Goal: Task Accomplishment & Management: Use online tool/utility

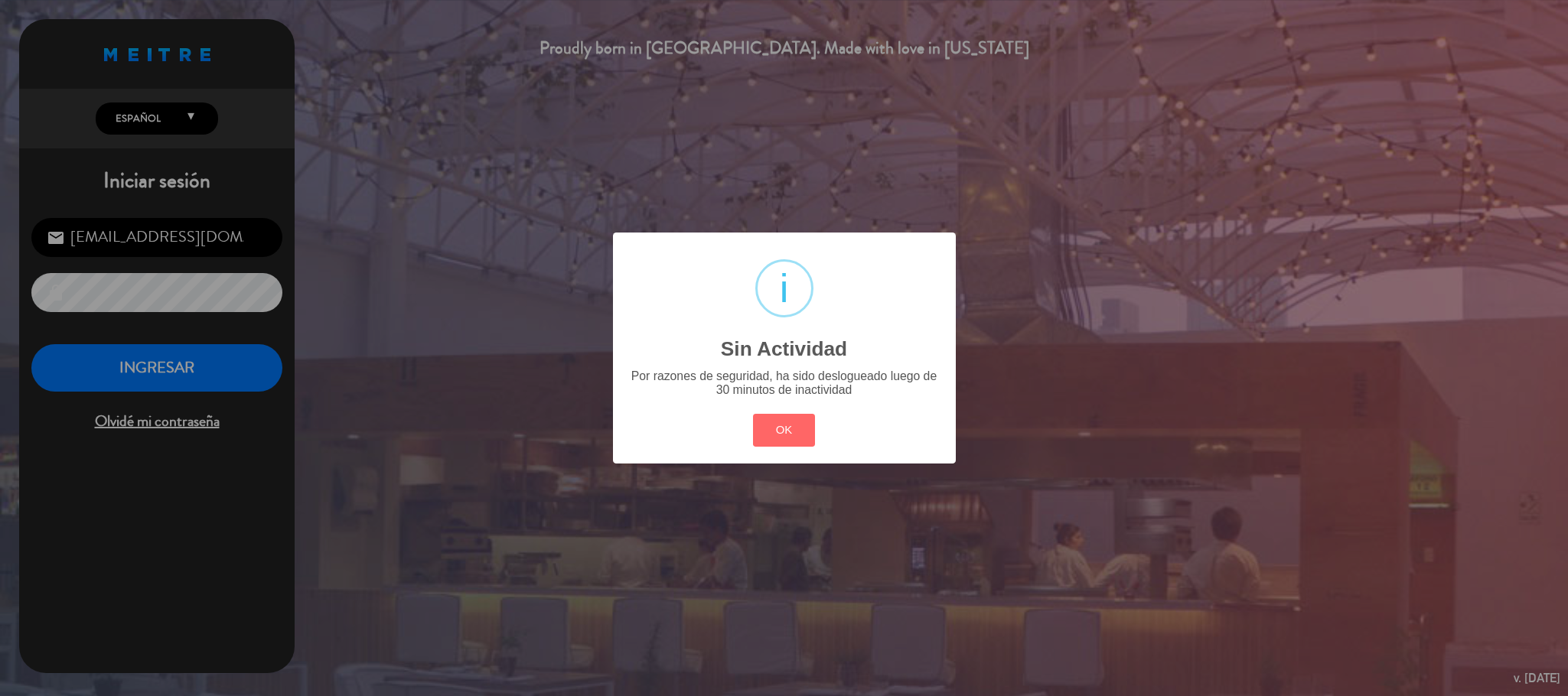
scroll to position [592, 0]
click at [797, 436] on button "OK" at bounding box center [784, 430] width 62 height 33
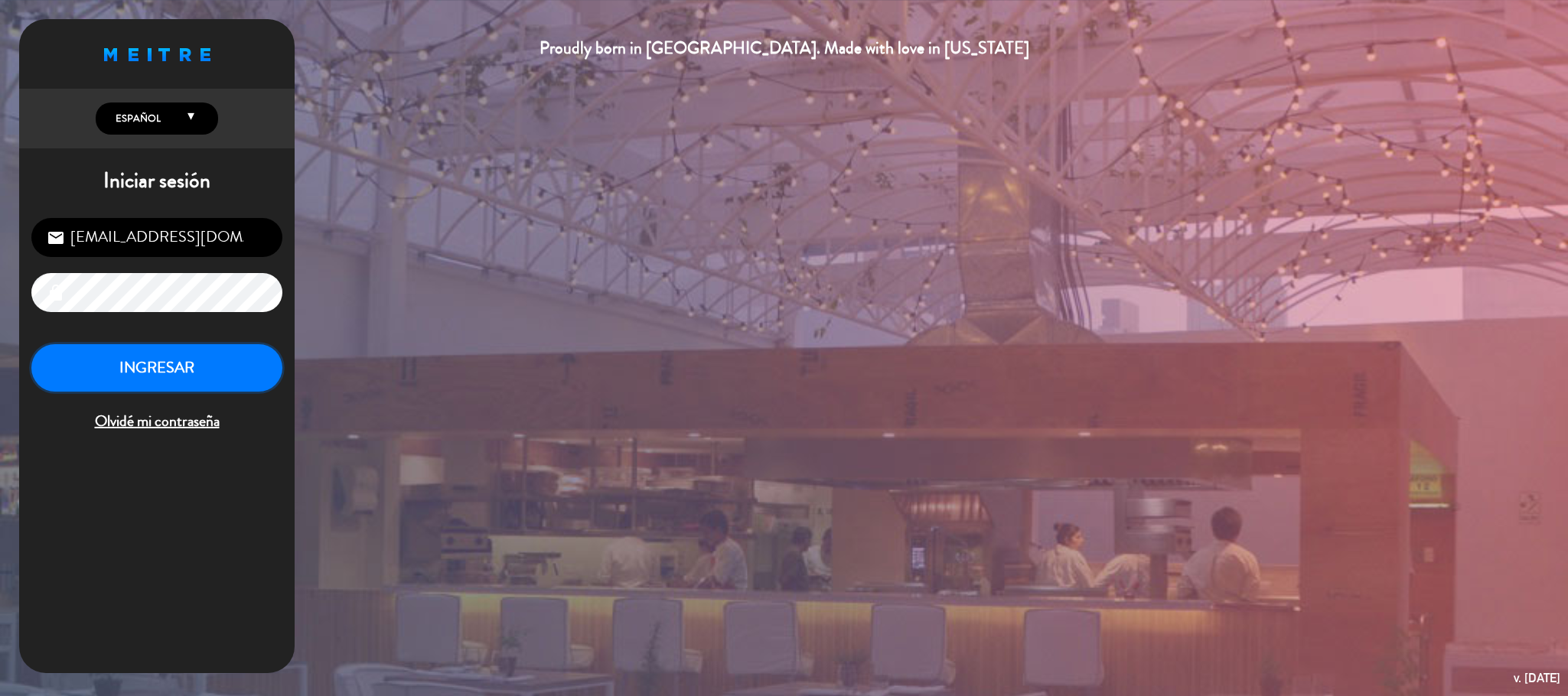
click at [164, 372] on button "INGRESAR" at bounding box center [157, 368] width 251 height 48
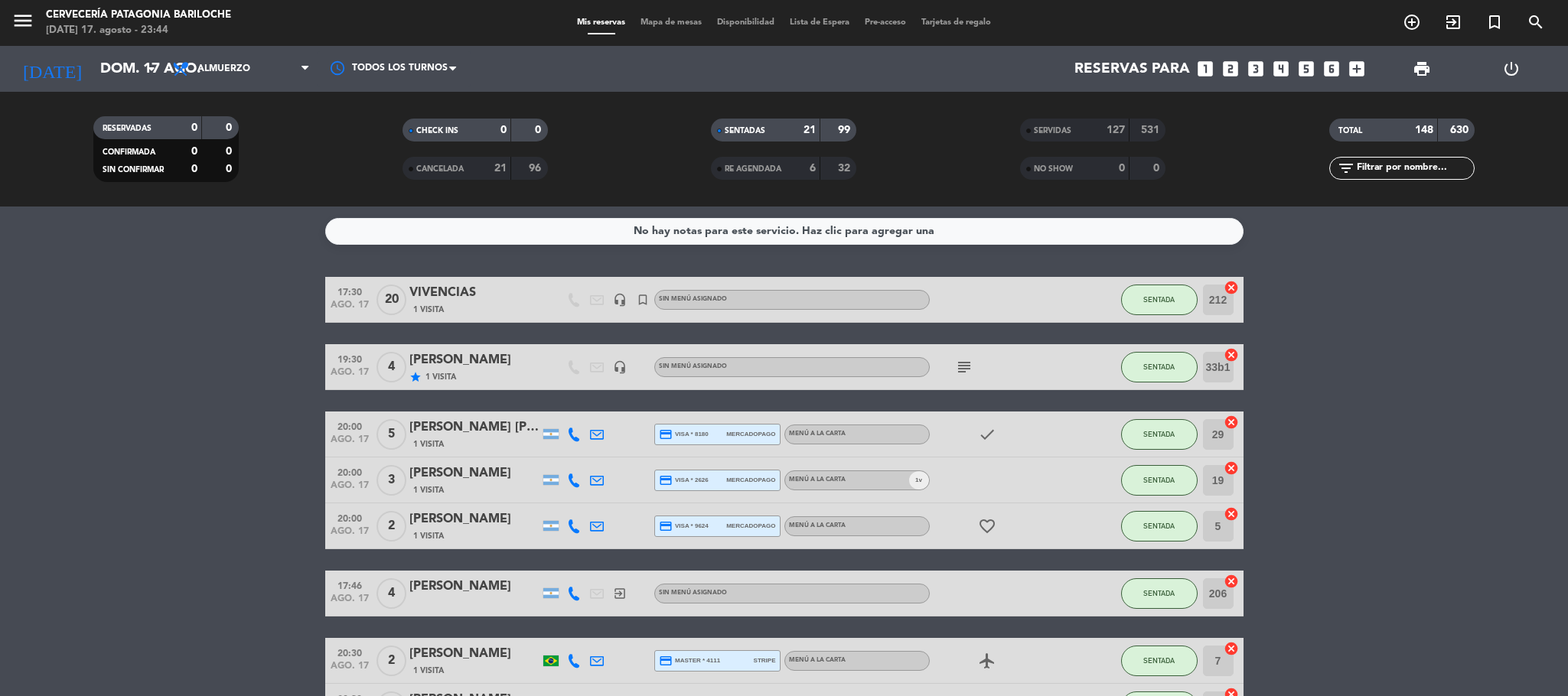
click at [650, 27] on div "Mis reservas Mapa de mesas Disponibilidad Lista de Espera Pre-acceso Tarjetas d…" at bounding box center [784, 22] width 430 height 14
click at [651, 25] on span "Mapa de mesas" at bounding box center [671, 22] width 76 height 8
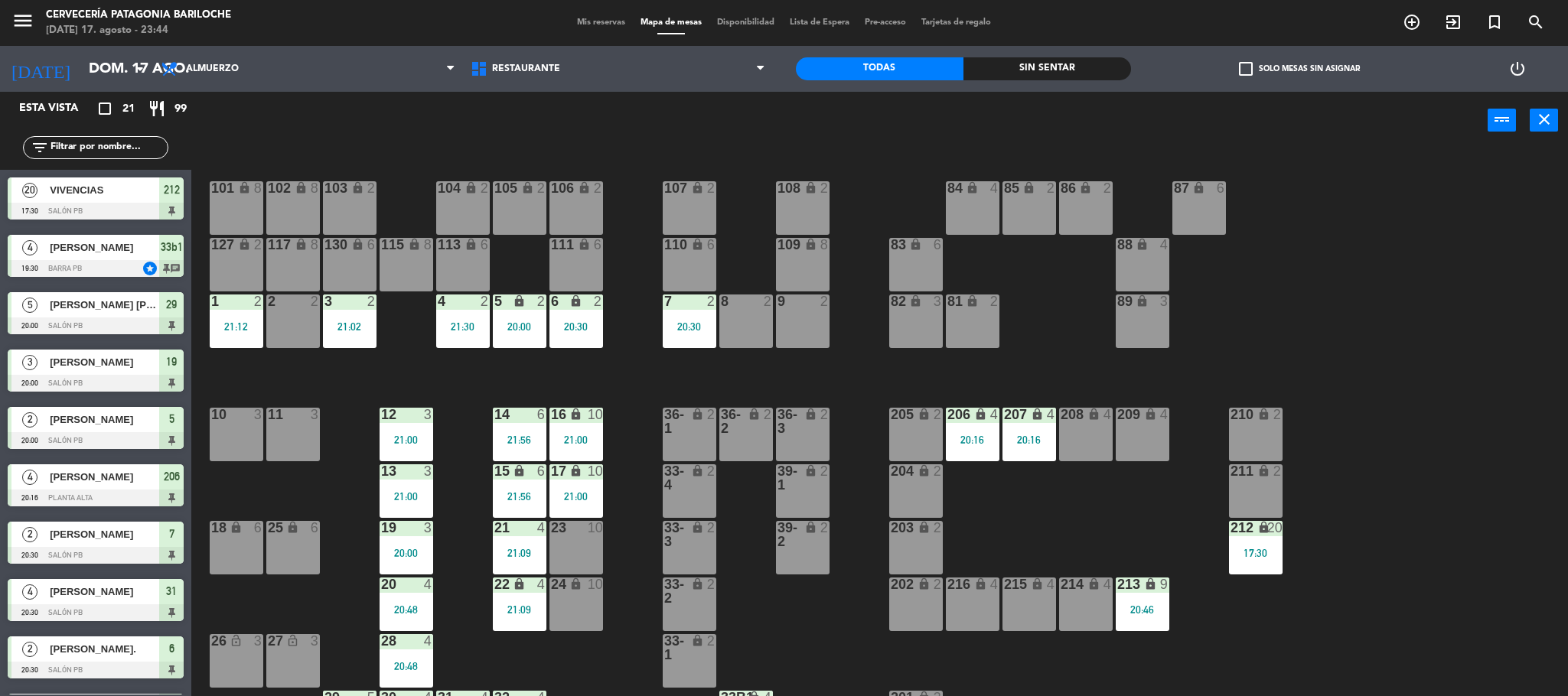
scroll to position [42, 0]
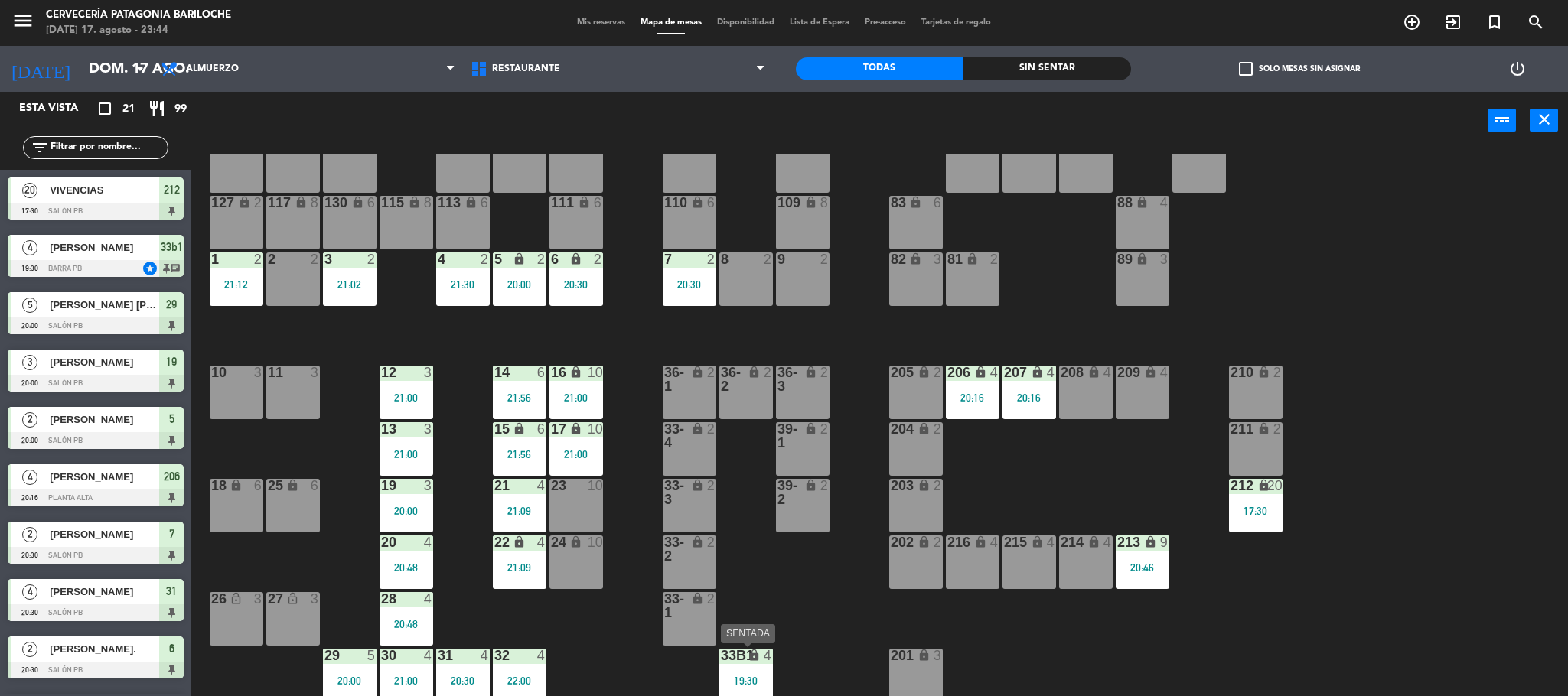
click at [726, 665] on div "33b1 lock 4 19:30" at bounding box center [746, 675] width 53 height 53
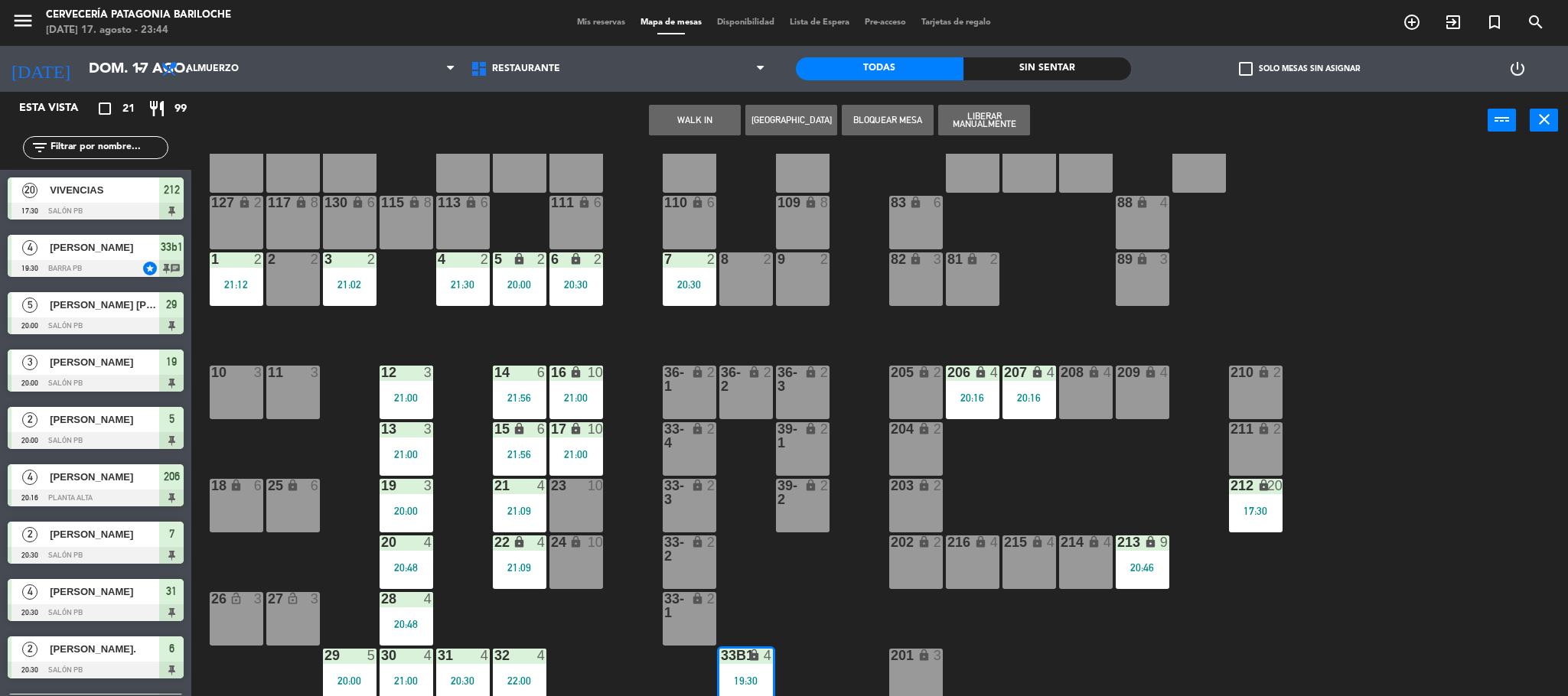
click at [750, 680] on div "19:30" at bounding box center [746, 680] width 53 height 11
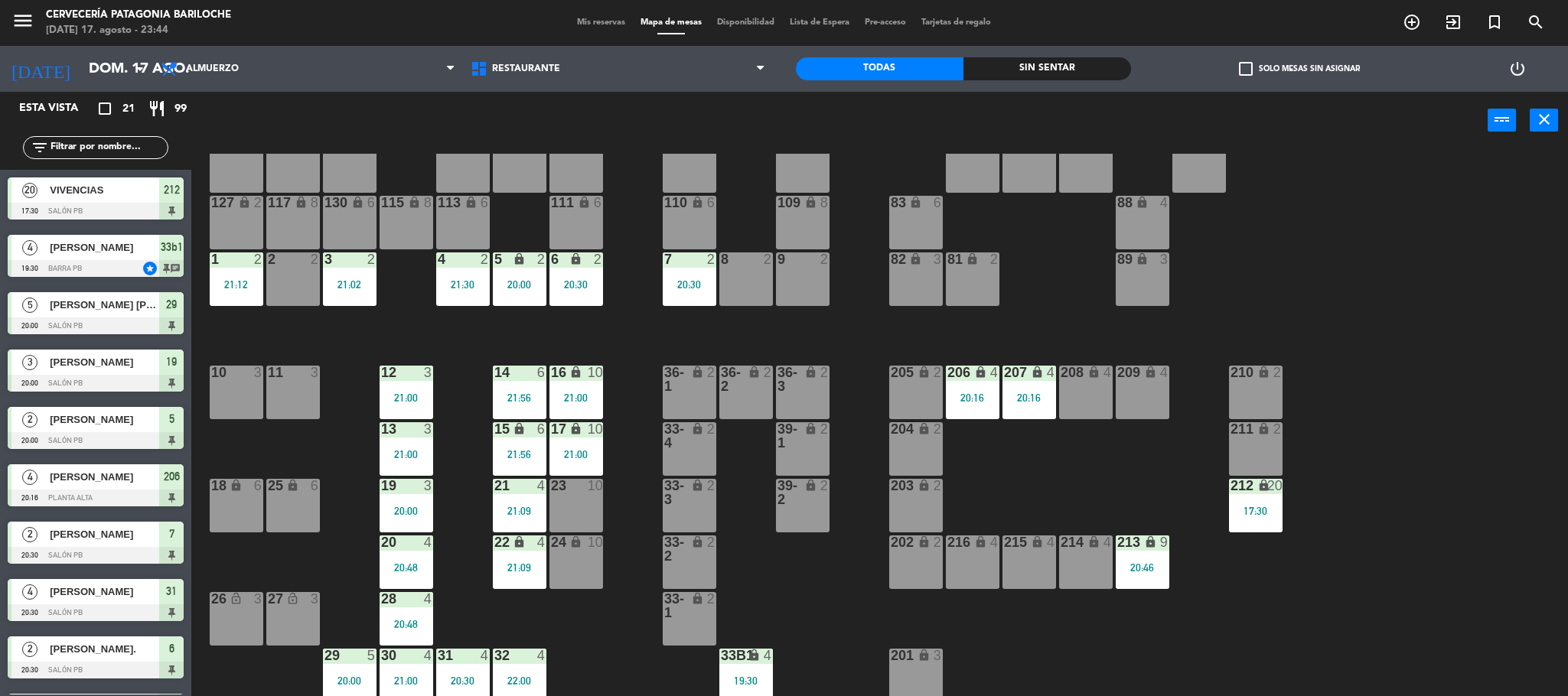
click at [744, 671] on div "33b1 lock 4 19:30" at bounding box center [746, 675] width 53 height 53
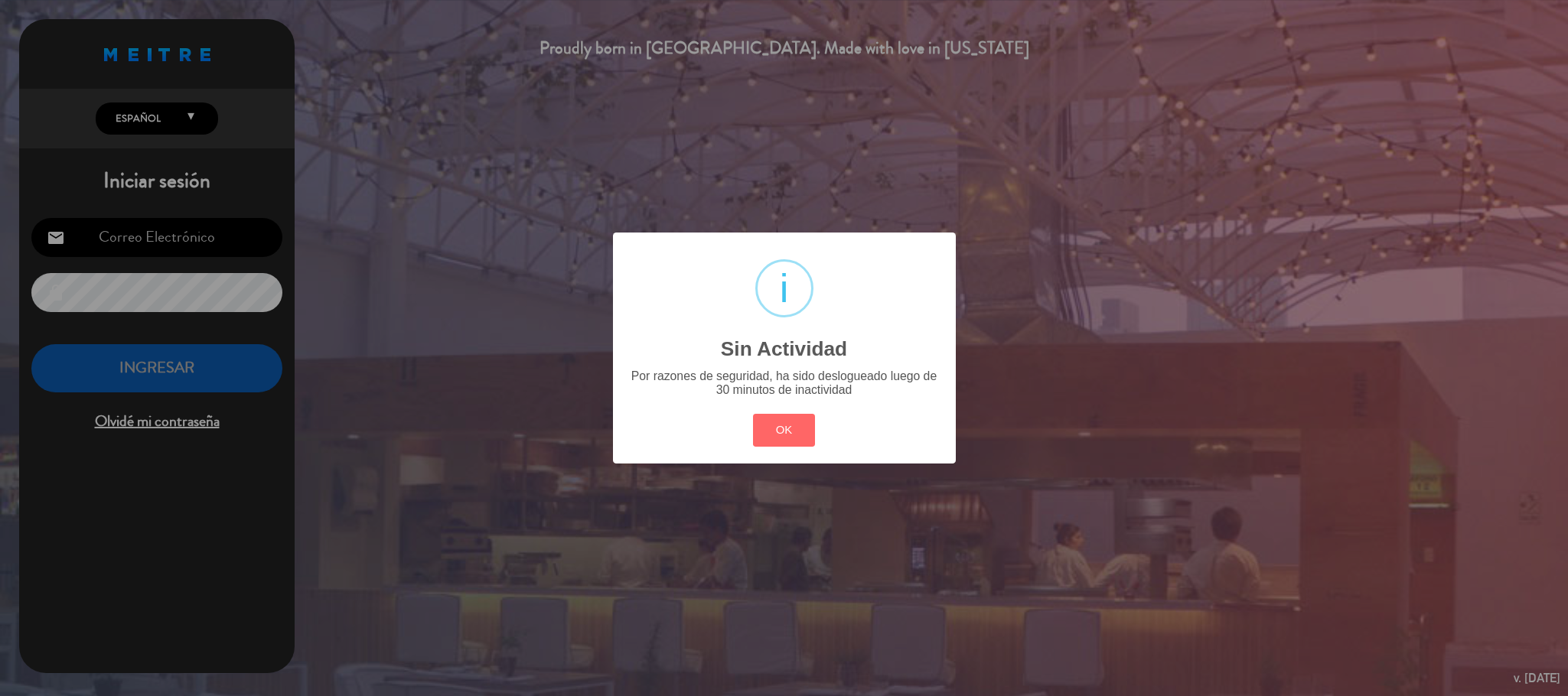
type input "[EMAIL_ADDRESS][DOMAIN_NAME]"
